Goal: Transaction & Acquisition: Subscribe to service/newsletter

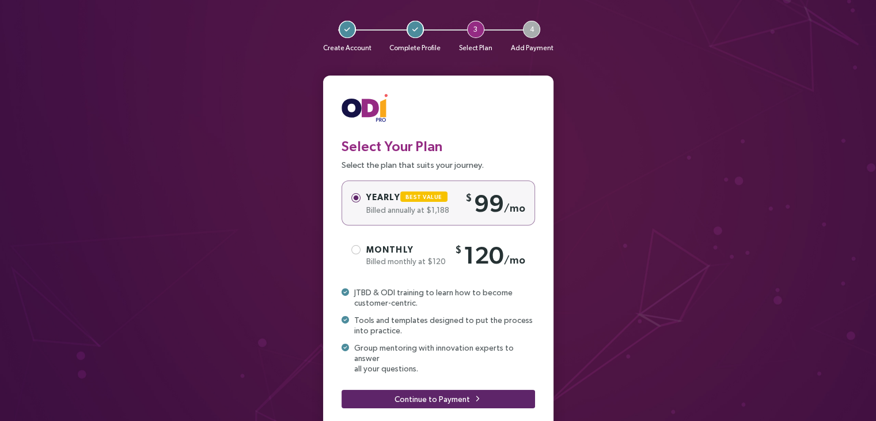
click at [417, 256] on span "Billed monthly at $120" at bounding box center [406, 260] width 80 height 9
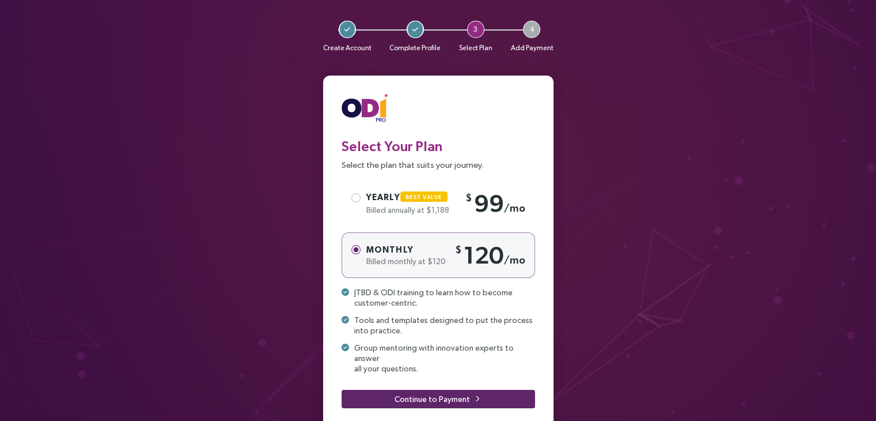
scroll to position [56, 0]
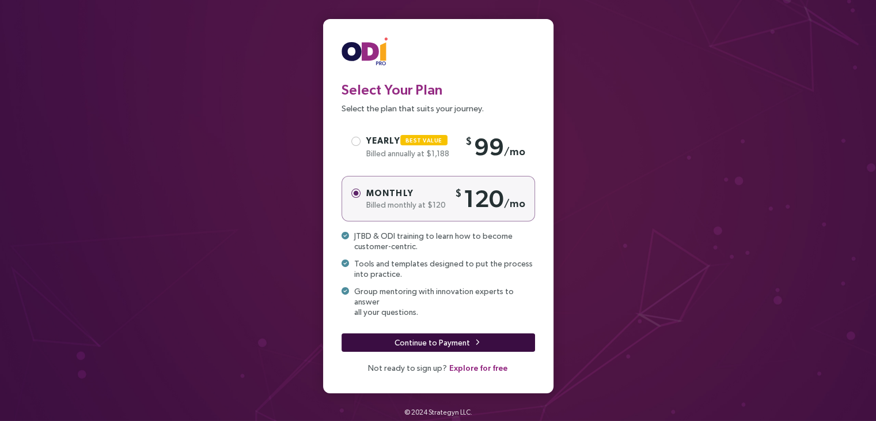
click at [411, 336] on span "Continue to Payment" at bounding box center [432, 342] width 75 height 13
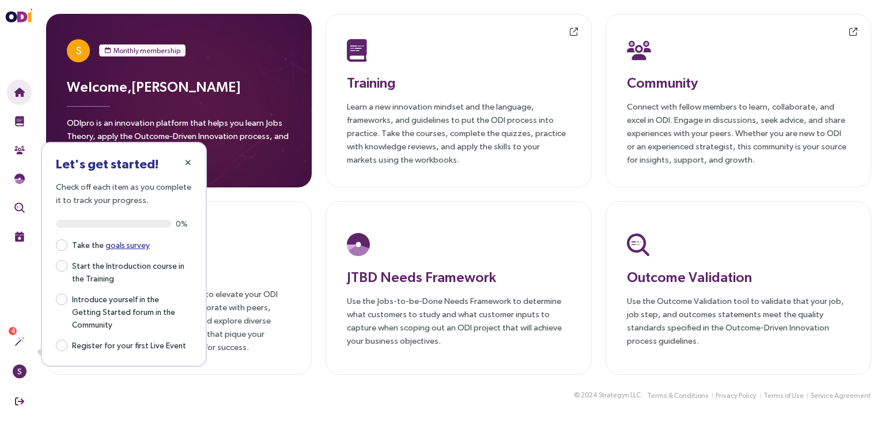
click at [187, 160] on icon "button" at bounding box center [188, 162] width 6 height 8
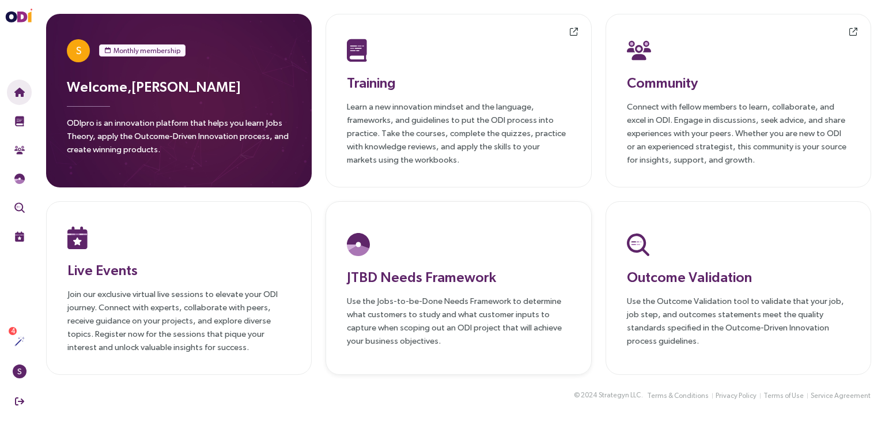
click at [433, 275] on h3 "JTBD Needs Framework" at bounding box center [458, 276] width 223 height 21
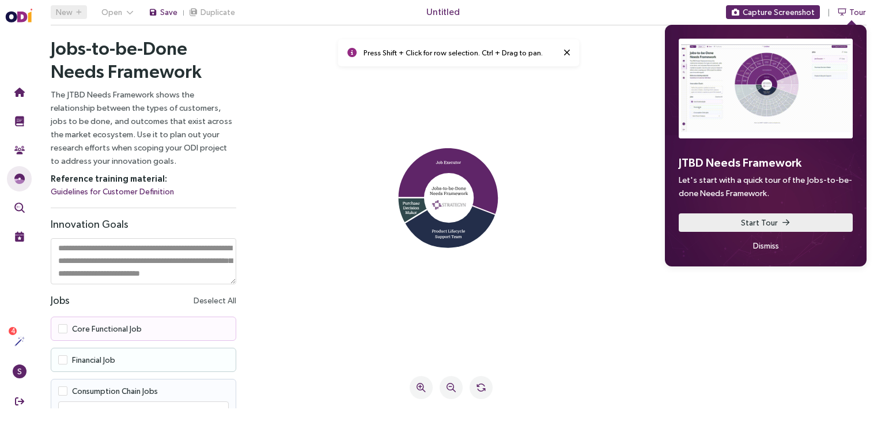
click at [763, 224] on span "Start Tour" at bounding box center [759, 222] width 37 height 13
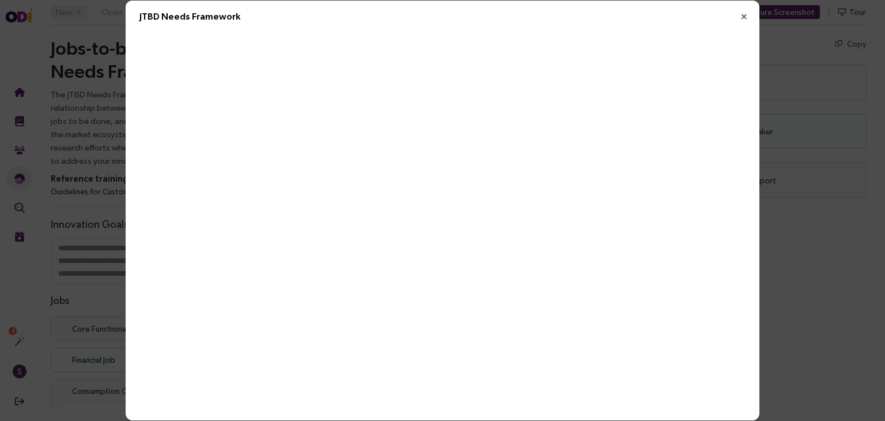
click at [745, 16] on icon "Close" at bounding box center [744, 17] width 10 height 10
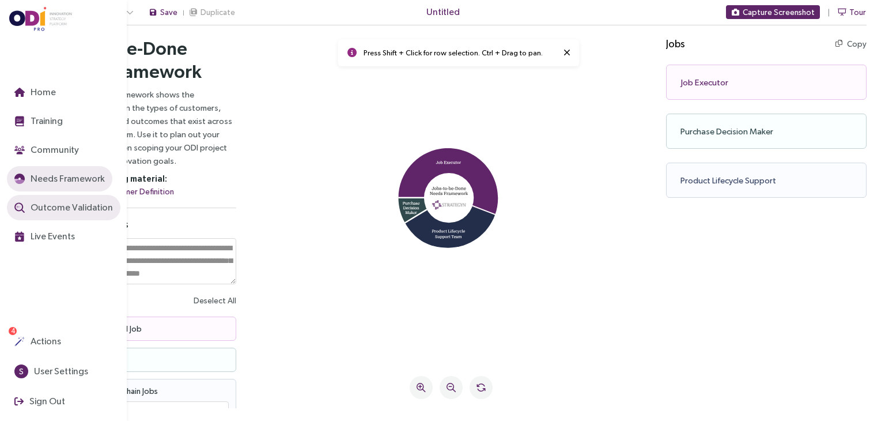
click at [71, 200] on span "Outcome Validation" at bounding box center [70, 207] width 85 height 14
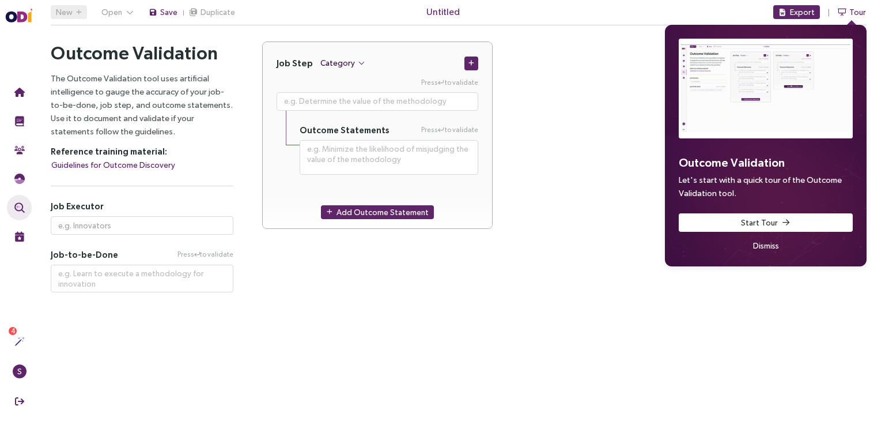
click at [334, 63] on span "Category" at bounding box center [337, 62] width 35 height 13
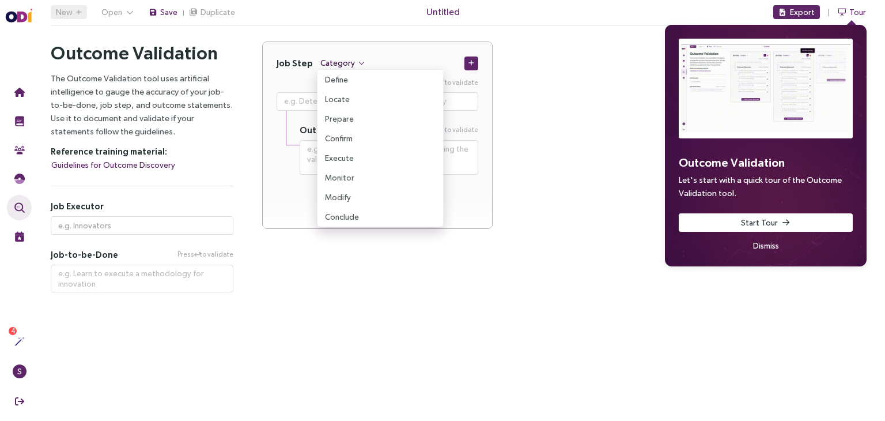
click at [334, 63] on span "Category" at bounding box center [337, 62] width 35 height 13
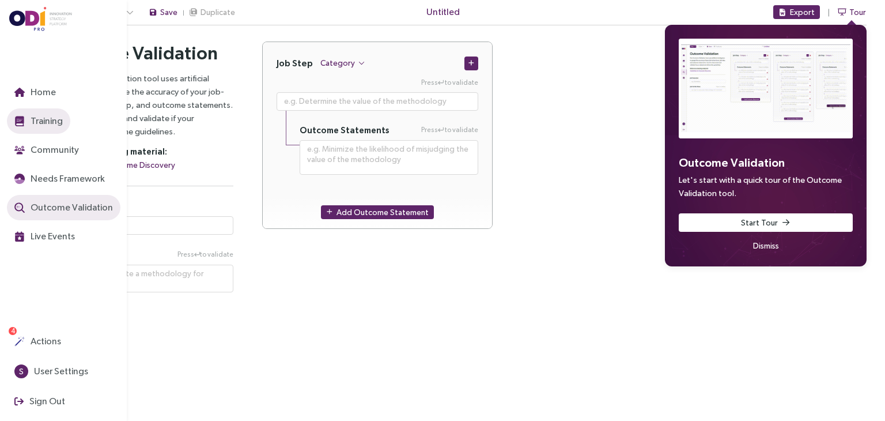
click at [27, 123] on button "Training" at bounding box center [38, 120] width 63 height 25
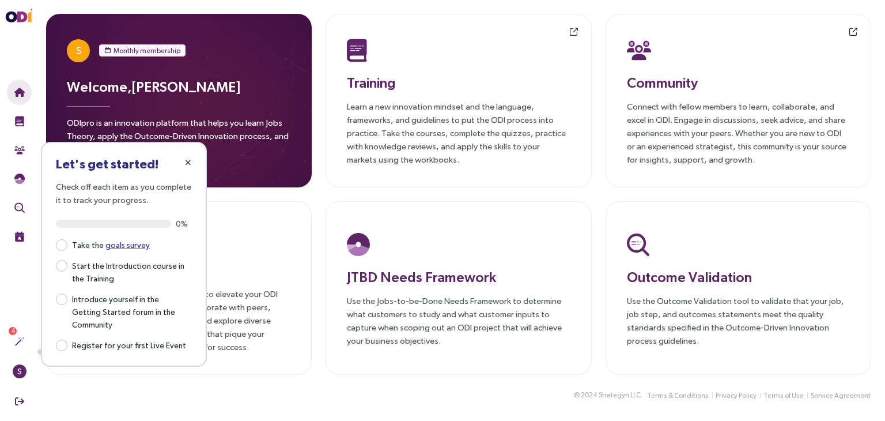
click at [190, 161] on icon "button" at bounding box center [188, 162] width 6 height 8
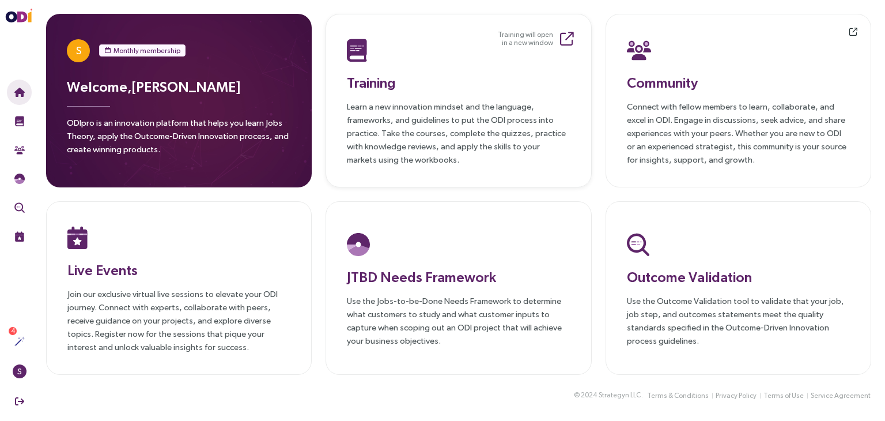
click at [418, 102] on p "Learn a new innovation mindset and the language, frameworks, and guidelines to …" at bounding box center [458, 133] width 223 height 66
